Goal: Task Accomplishment & Management: Manage account settings

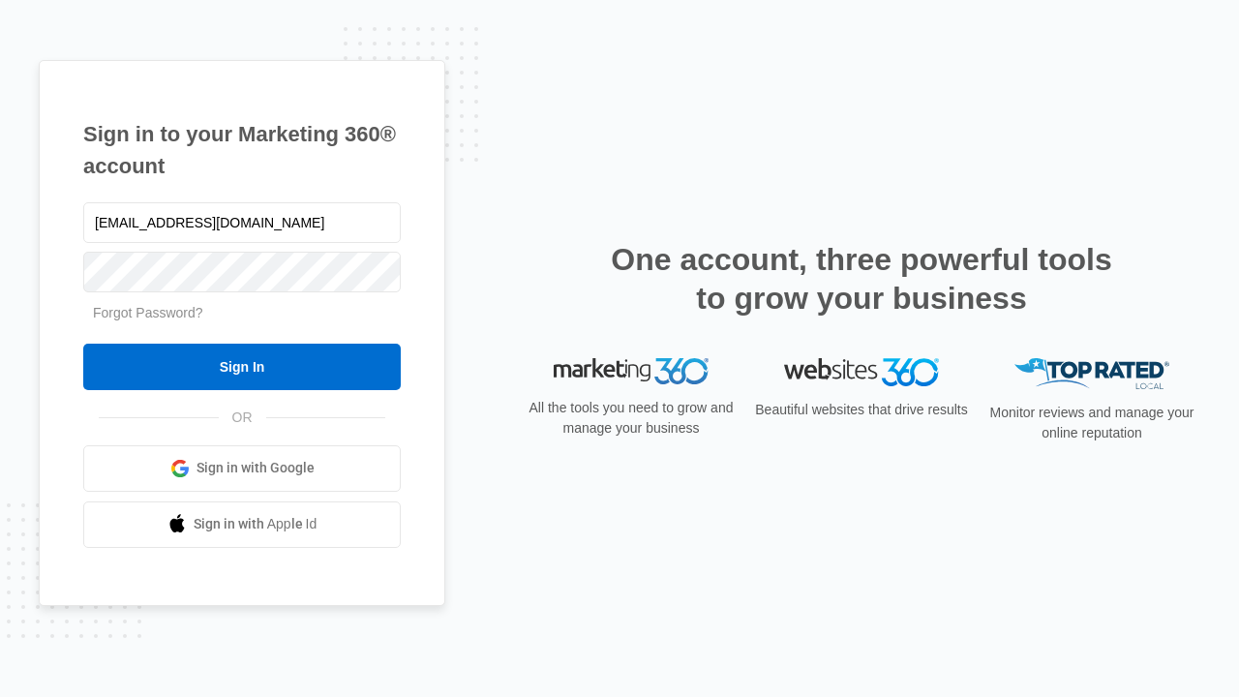
type input "[EMAIL_ADDRESS][DOMAIN_NAME]"
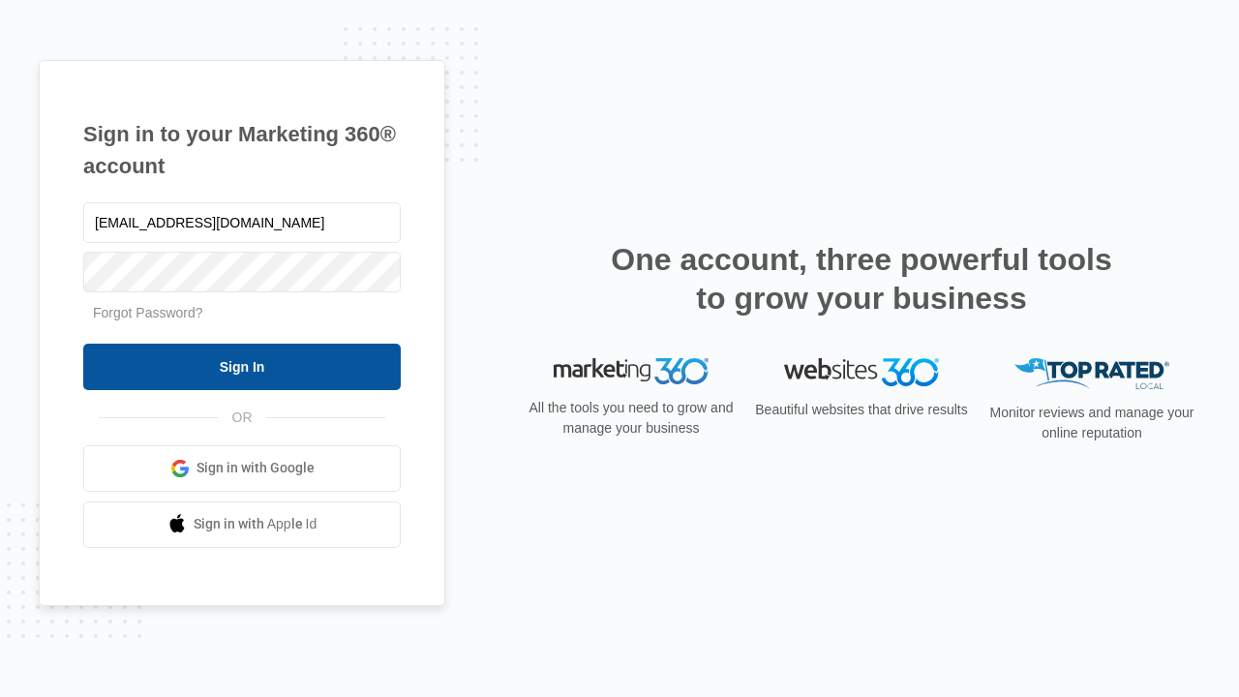
click at [242, 366] on input "Sign In" at bounding box center [242, 367] width 318 height 46
